Goal: Information Seeking & Learning: Learn about a topic

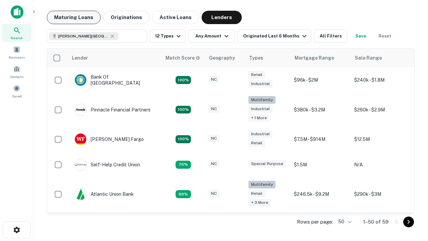
click at [74, 17] on button "Maturing Loans" at bounding box center [74, 17] width 54 height 13
